Goal: Task Accomplishment & Management: Use online tool/utility

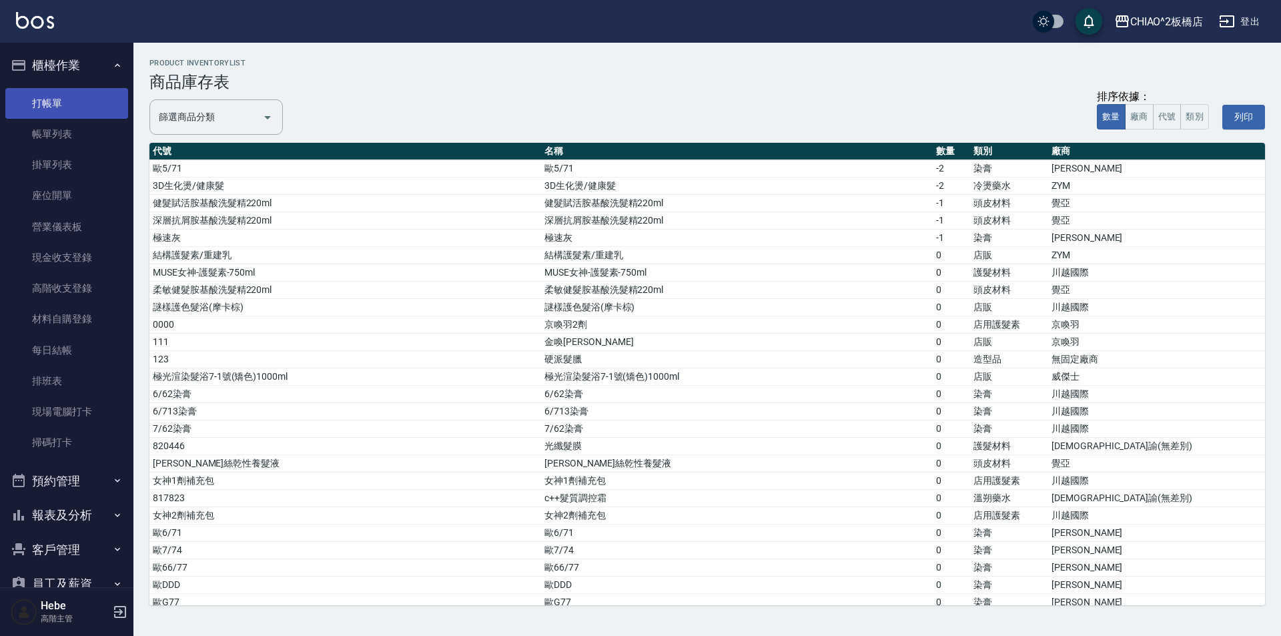
click at [64, 107] on link "打帳單" at bounding box center [66, 103] width 123 height 31
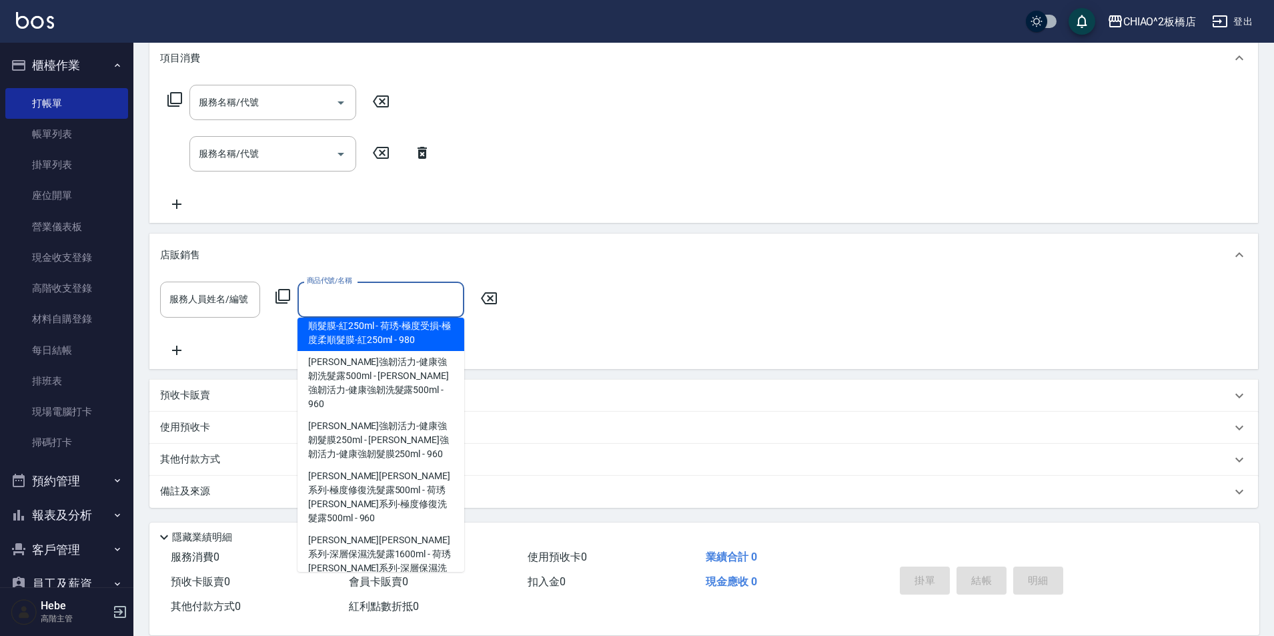
scroll to position [1934, 0]
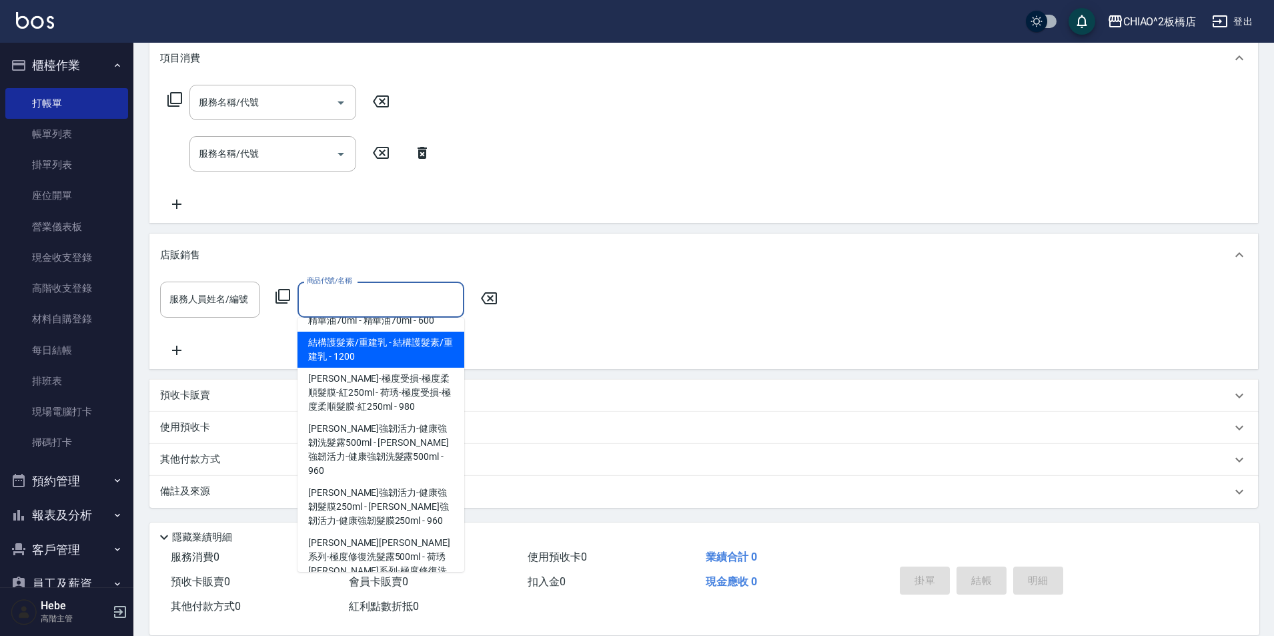
click at [573, 327] on div "服務人員姓名/編號 服務人員姓名/編號 商品代號/名稱 商品代號/名稱" at bounding box center [703, 319] width 1087 height 76
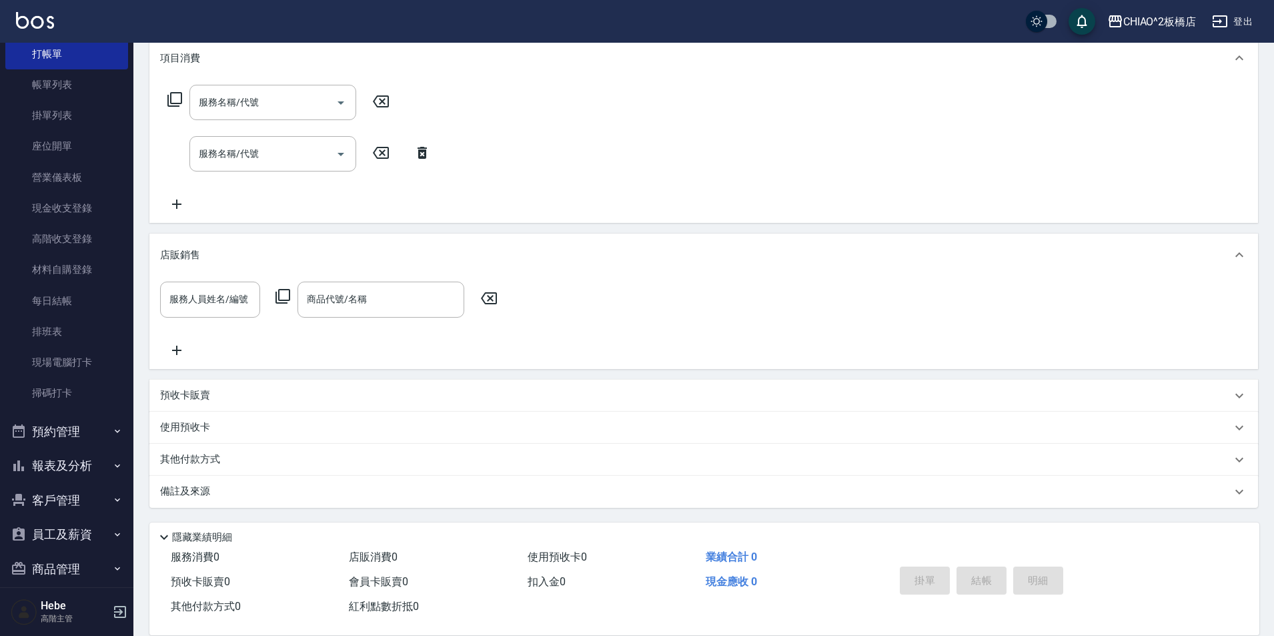
scroll to position [133, 0]
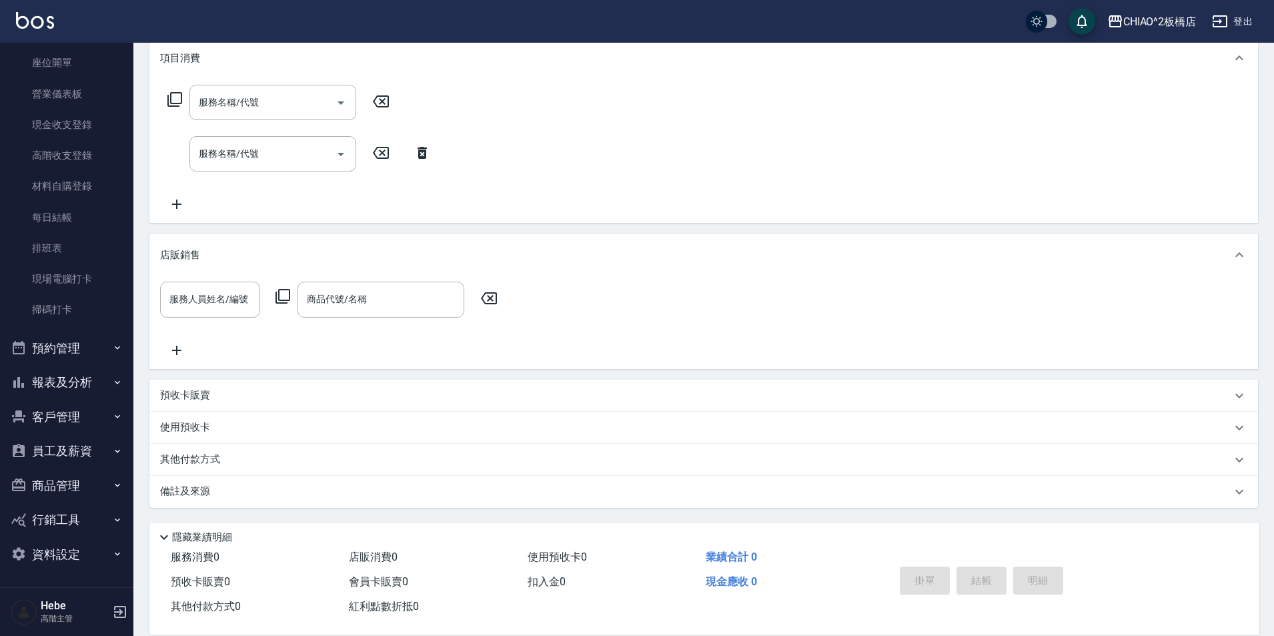
click at [73, 388] on button "報表及分析" at bounding box center [66, 382] width 123 height 35
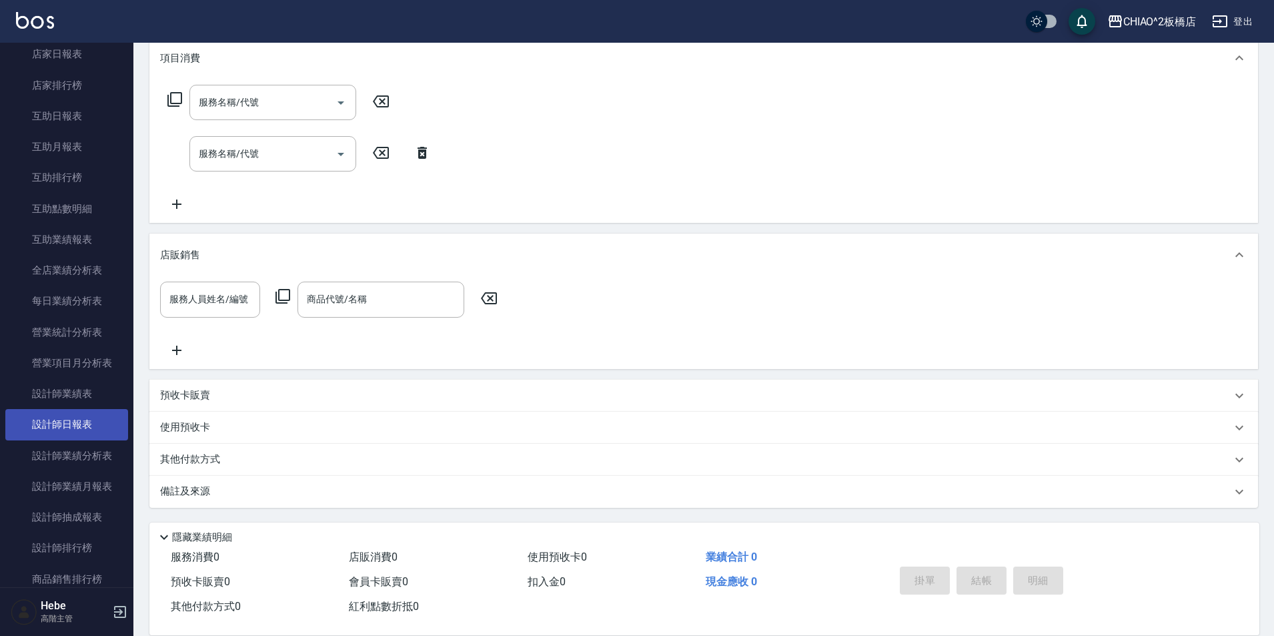
scroll to position [666, 0]
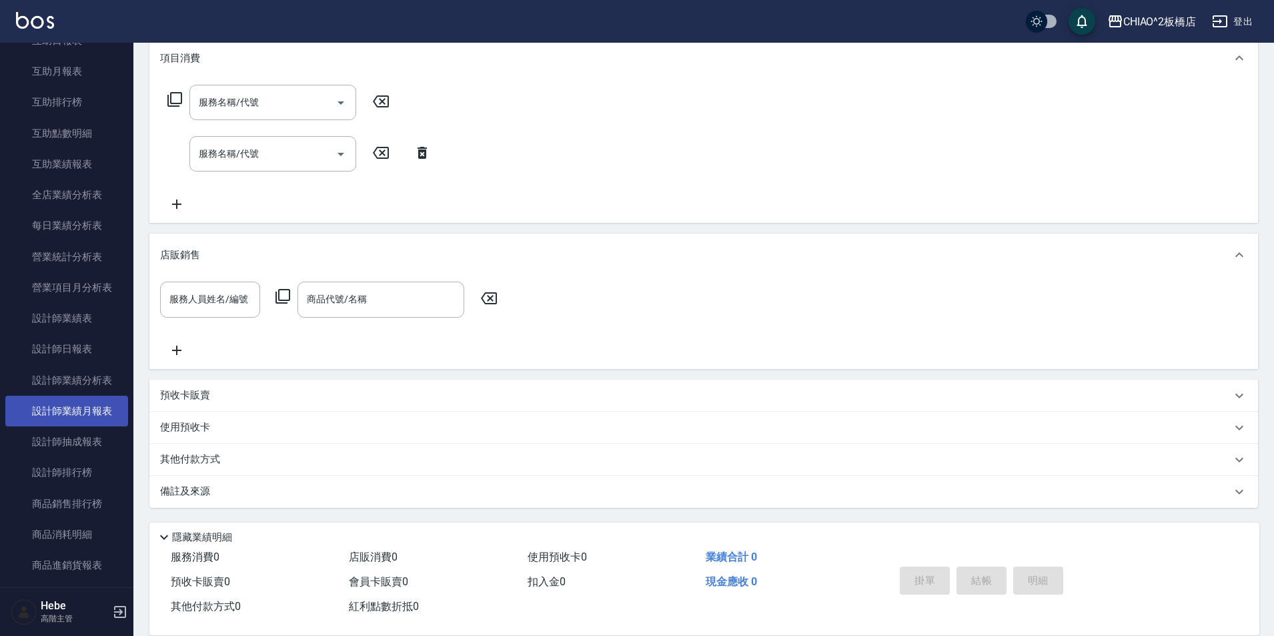
click at [87, 412] on link "設計師業績月報表" at bounding box center [66, 411] width 123 height 31
